Goal: Navigation & Orientation: Understand site structure

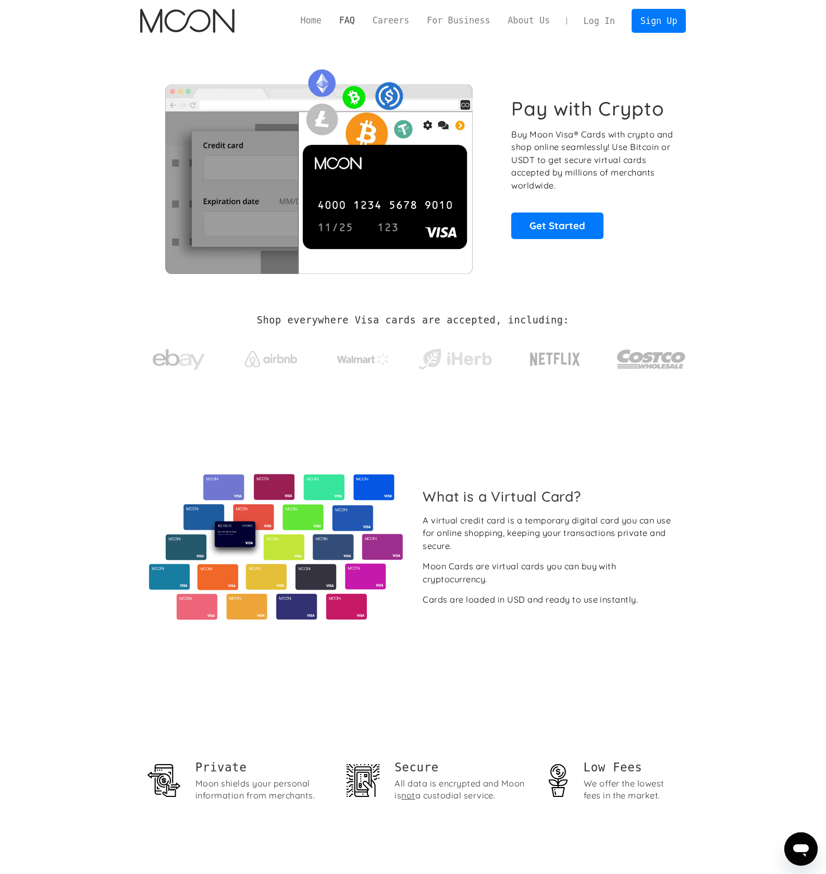
click at [348, 21] on link "FAQ" at bounding box center [346, 20] width 33 height 13
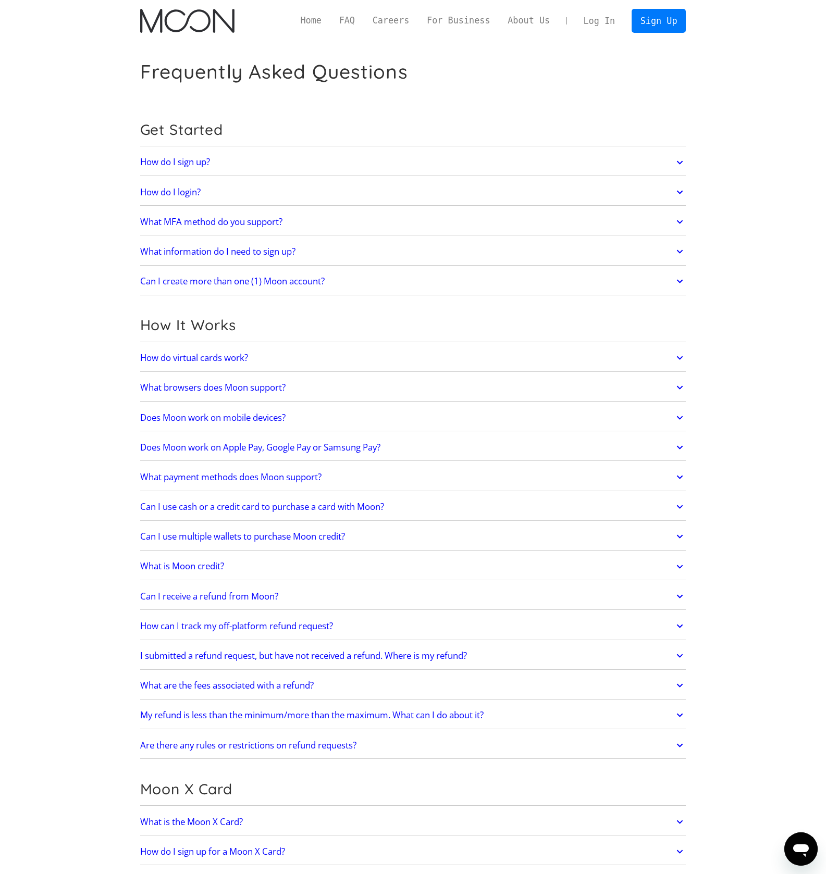
click at [308, 28] on div "Home FAQ Careers For Business About Us Log In Sign Up" at bounding box center [489, 20] width 394 height 23
click at [310, 26] on link "Home" at bounding box center [311, 20] width 39 height 13
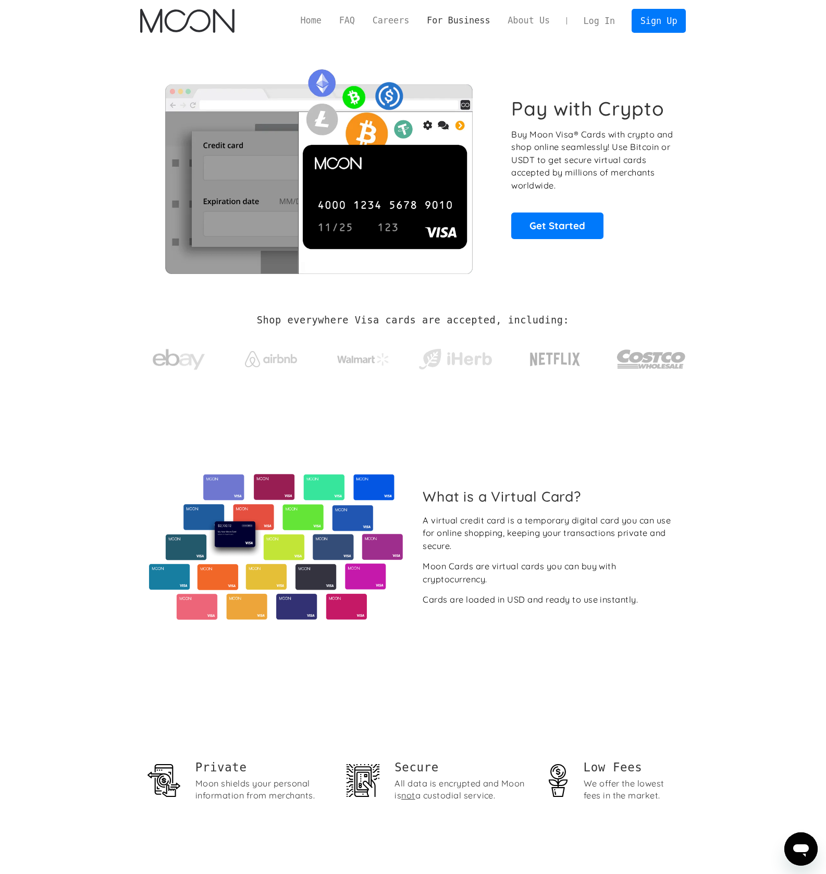
click at [480, 22] on link "For Business" at bounding box center [458, 20] width 81 height 13
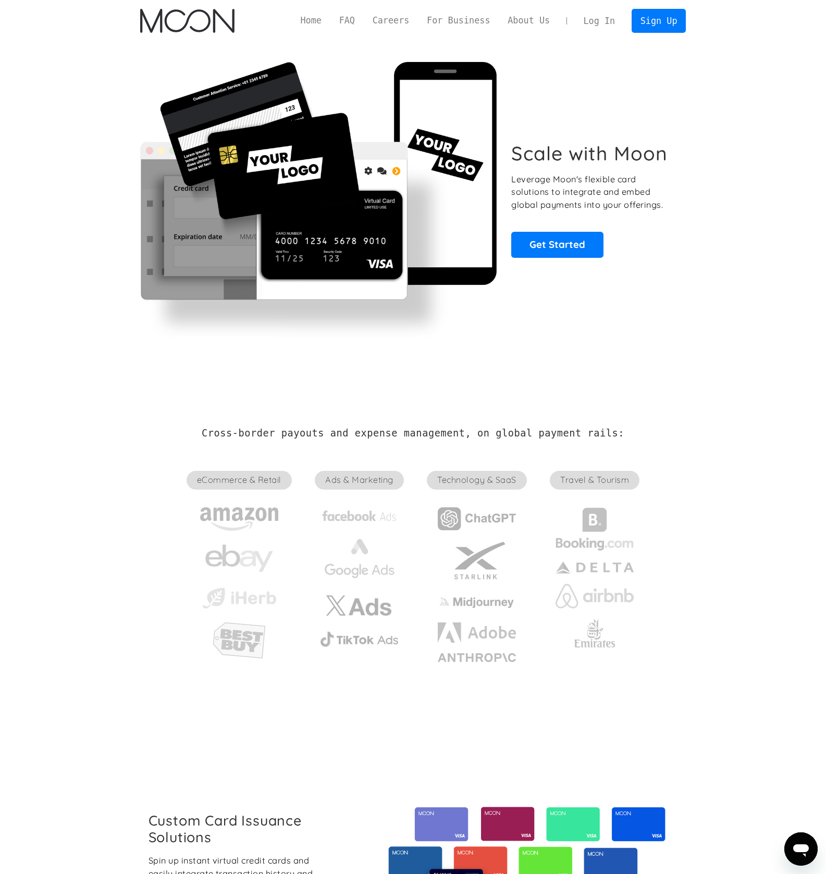
click at [442, 23] on link "For Business" at bounding box center [458, 20] width 81 height 13
click at [532, 19] on link "About Us" at bounding box center [529, 20] width 60 height 13
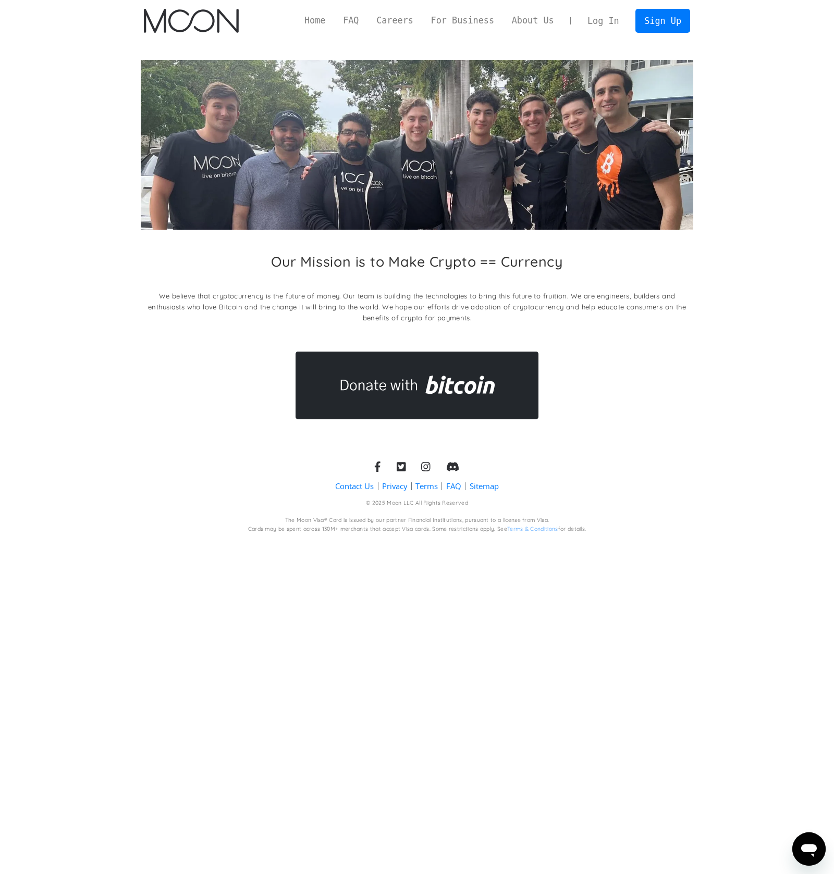
click at [216, 24] on img "home" at bounding box center [191, 21] width 94 height 24
